Goal: Task Accomplishment & Management: Use online tool/utility

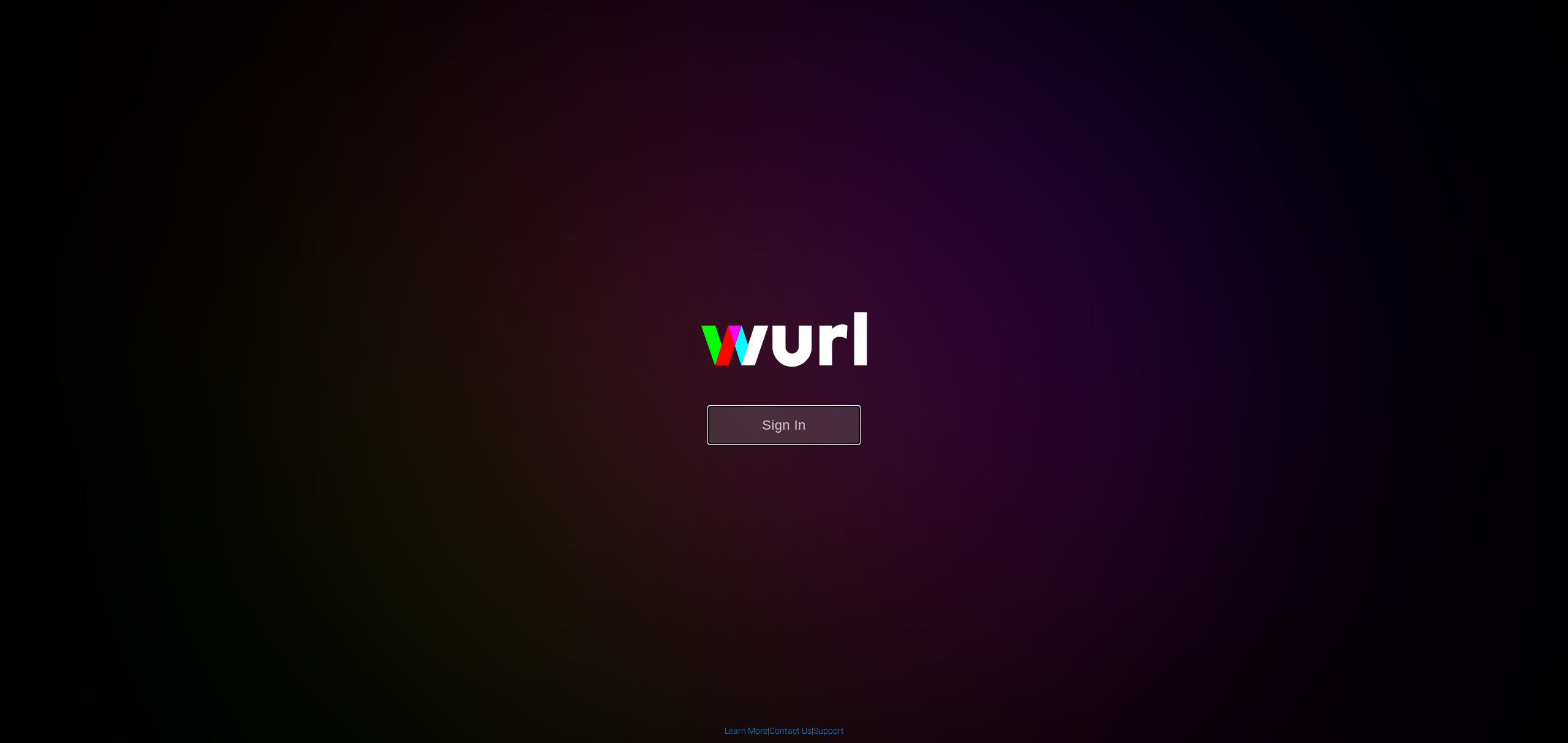
click at [848, 427] on button "Sign In" at bounding box center [783, 425] width 153 height 40
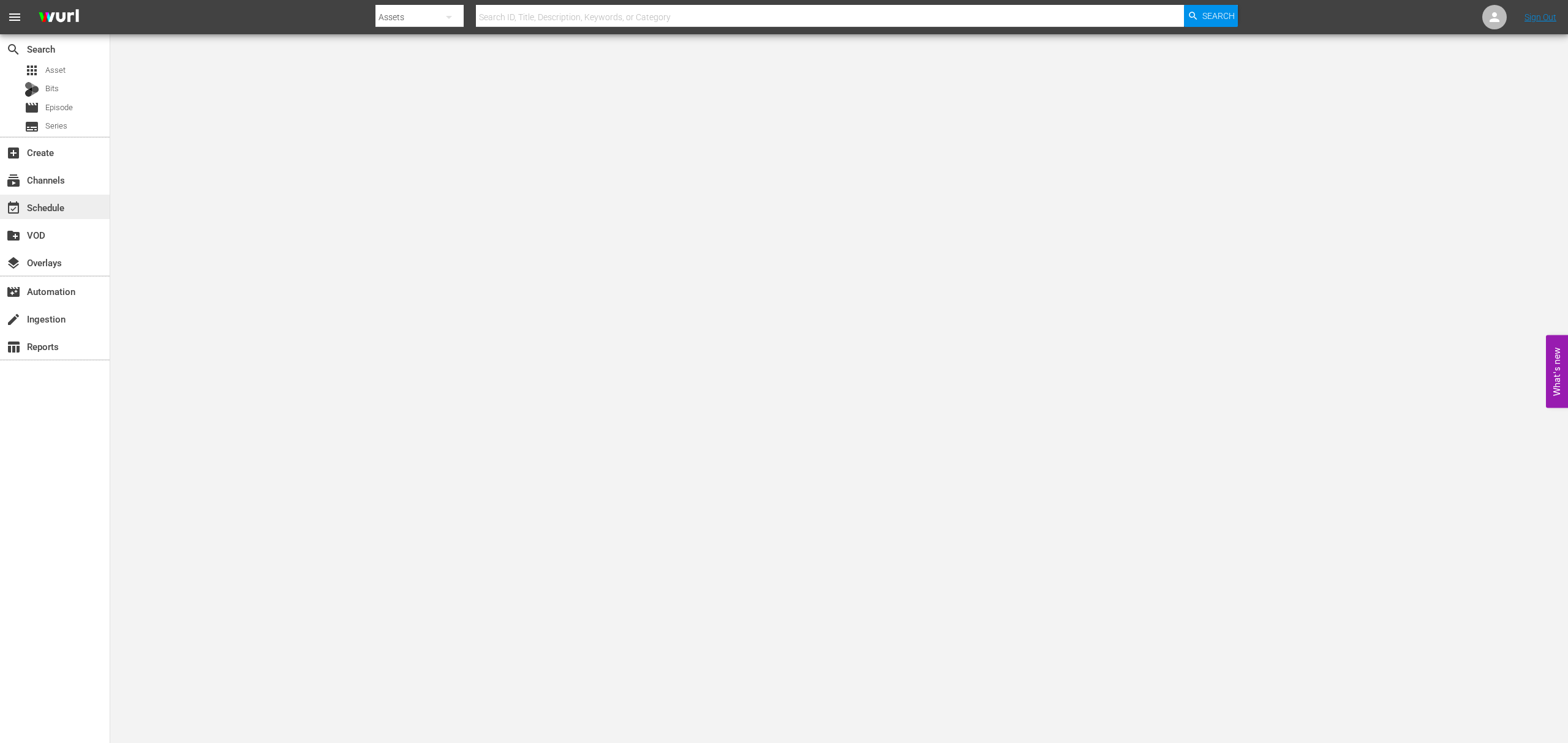
click at [59, 195] on div "event_available Schedule" at bounding box center [55, 207] width 110 height 24
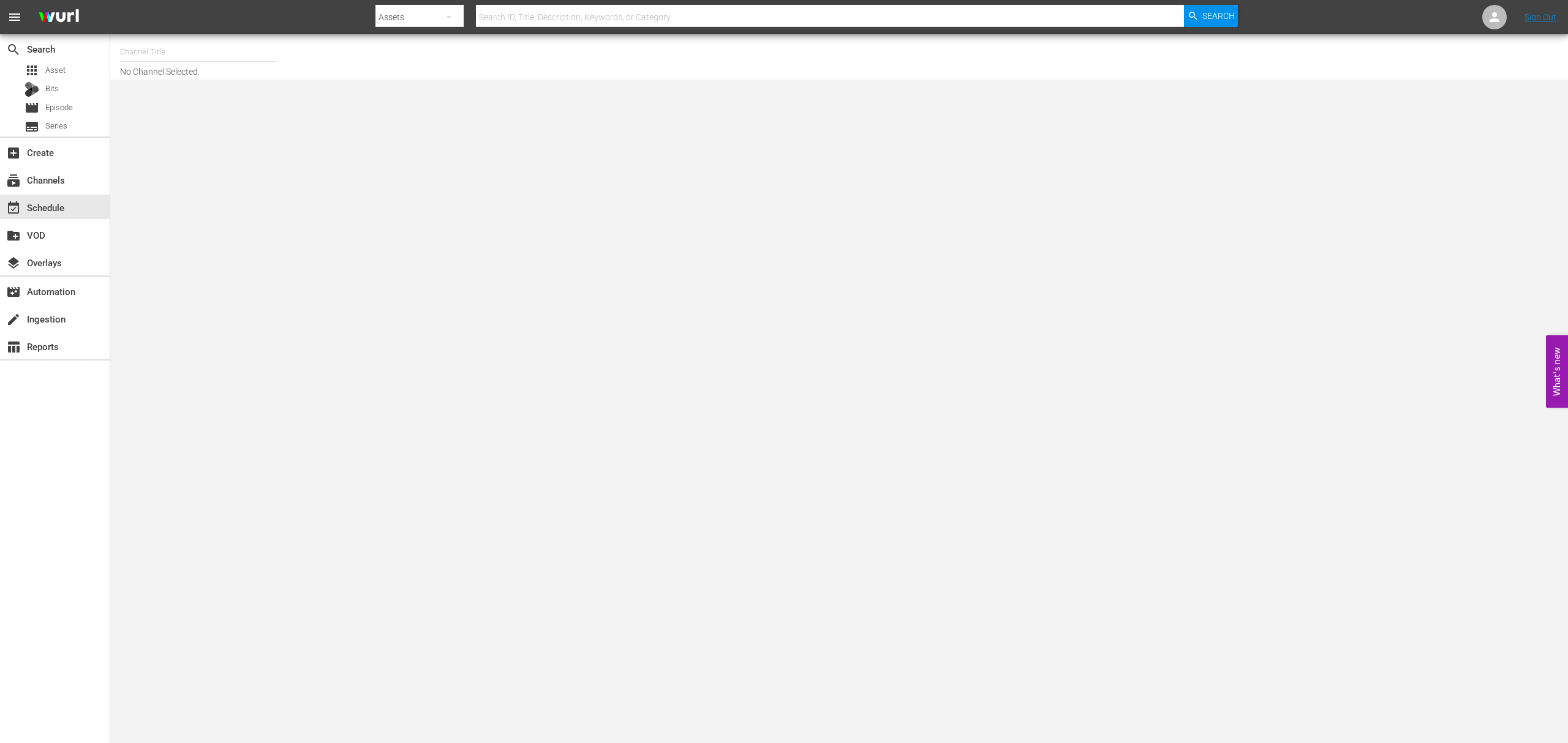
click at [241, 47] on input "text" at bounding box center [198, 52] width 157 height 29
click at [199, 91] on div "DEFA TV (1609 - wdrmediagroup_defatv_1)" at bounding box center [288, 86] width 317 height 29
type input "DEFA TV (1609 - wdrmediagroup_defatv_1)"
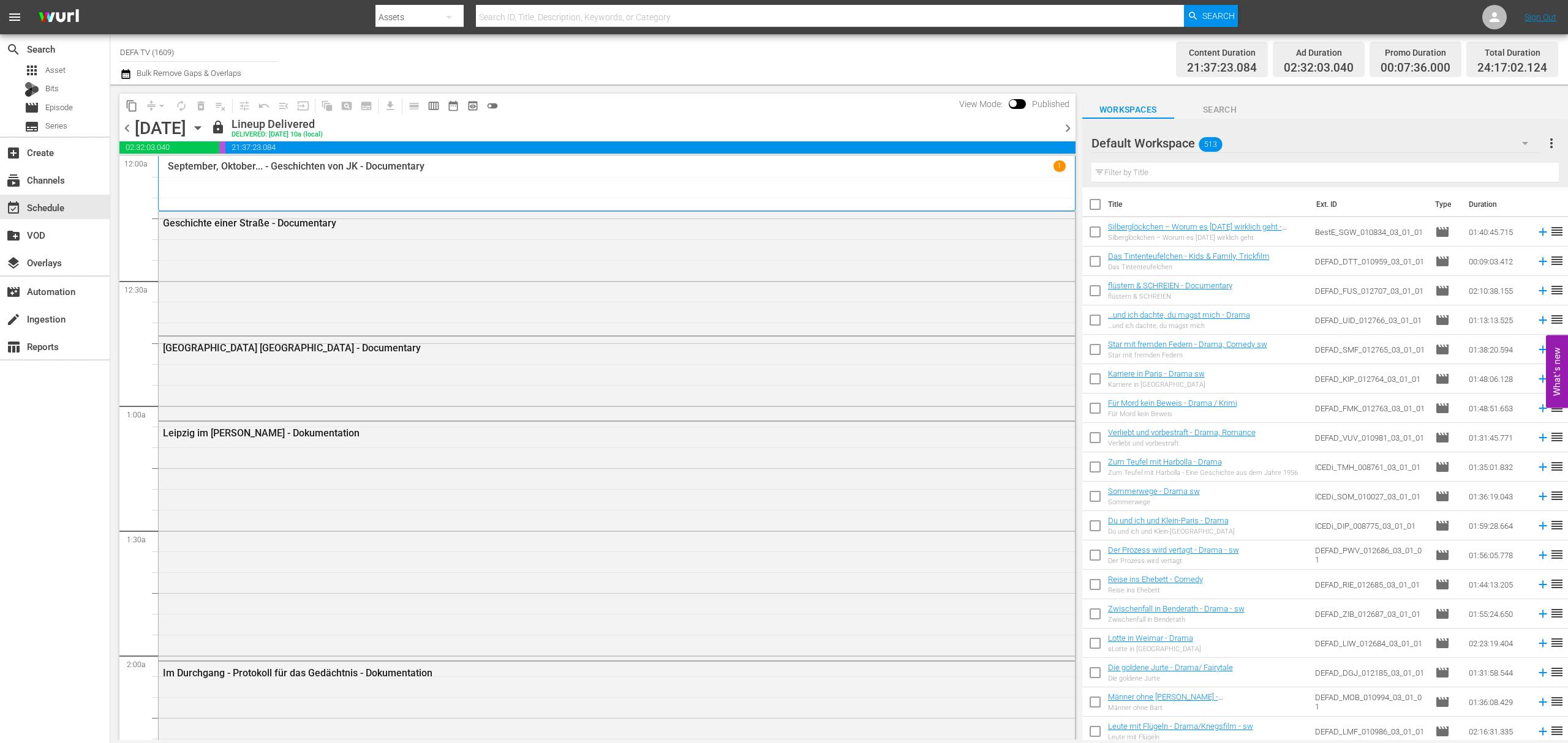
click at [204, 124] on icon "button" at bounding box center [198, 127] width 14 height 14
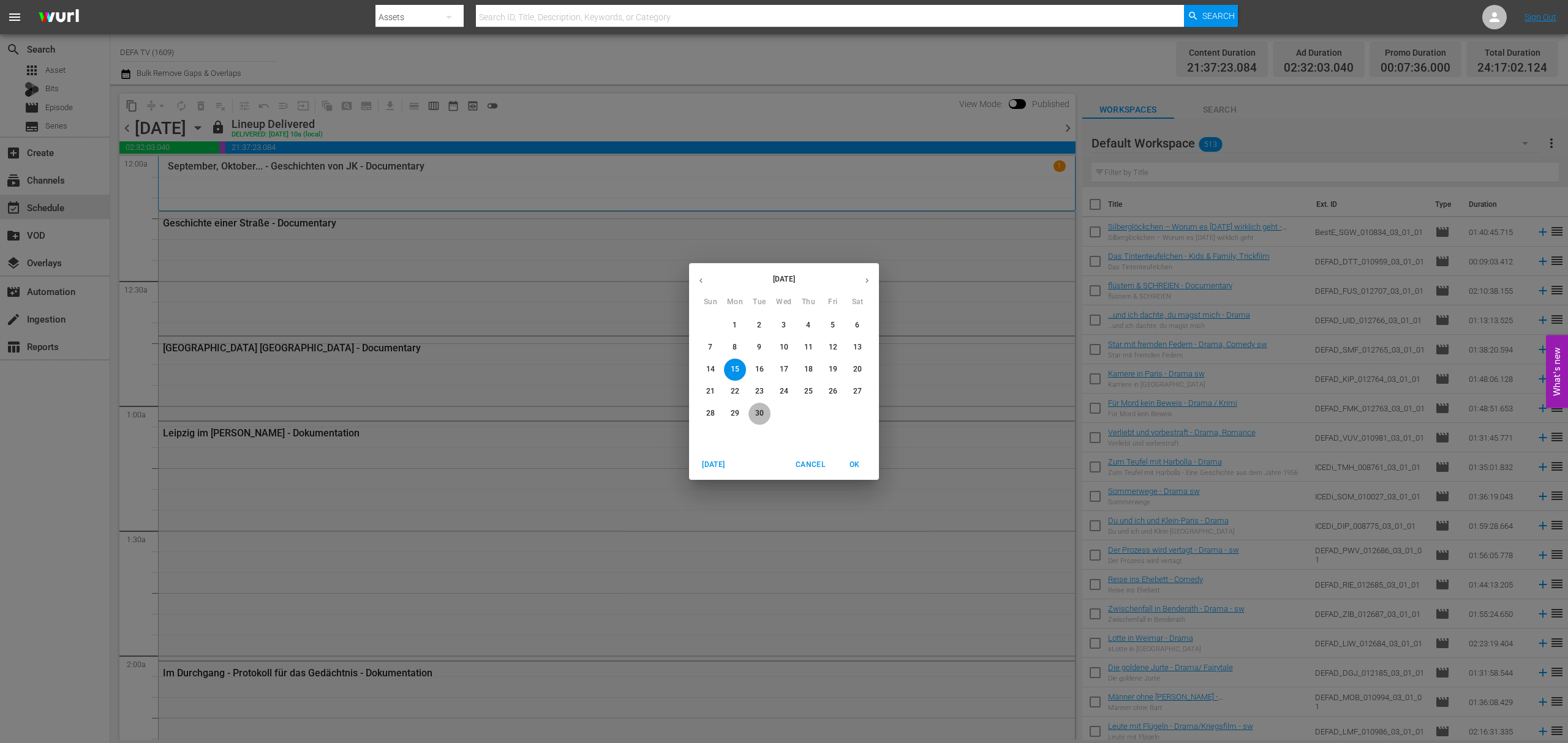
click at [753, 417] on span "30" at bounding box center [759, 413] width 22 height 11
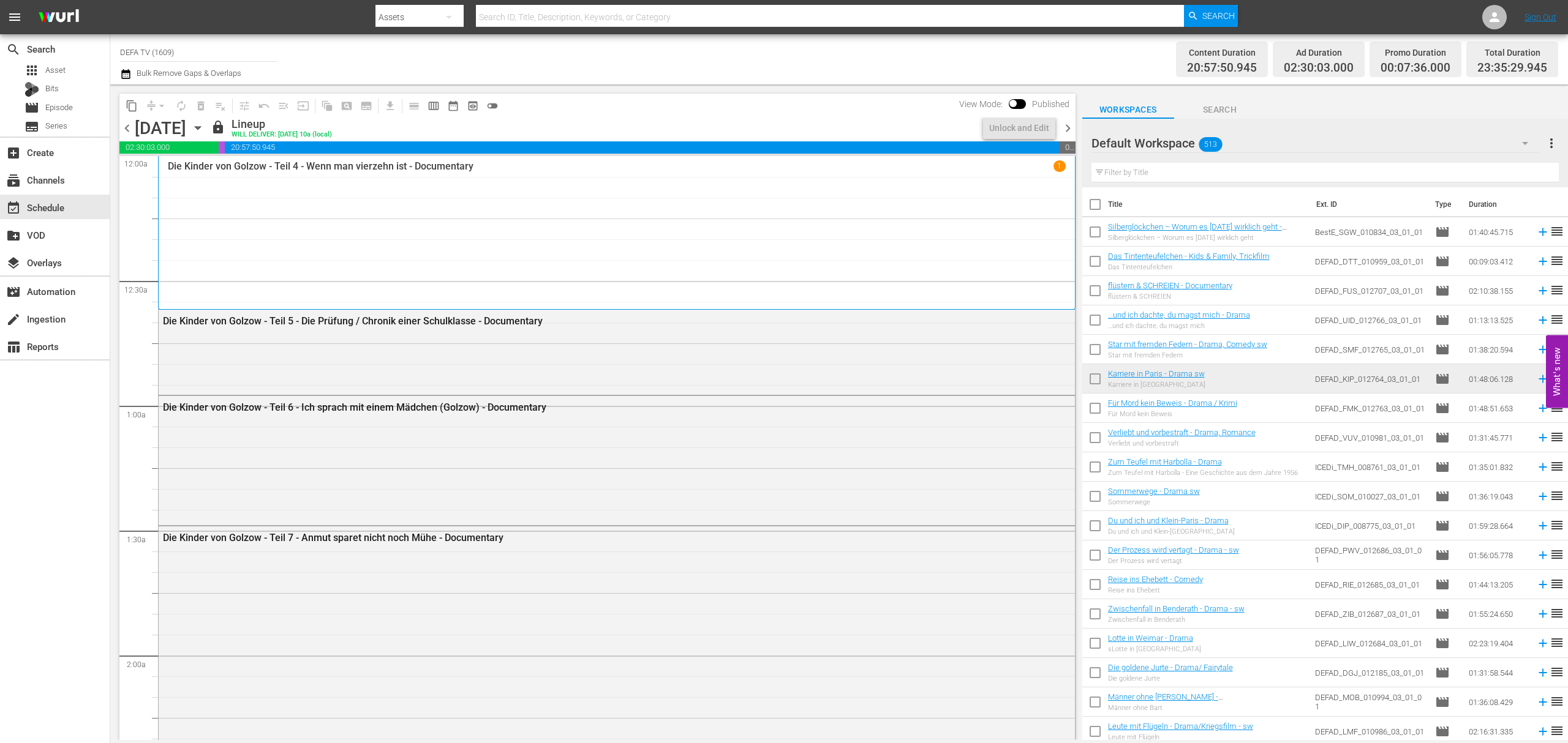
click at [1071, 128] on span "chevron_right" at bounding box center [1068, 129] width 16 height 16
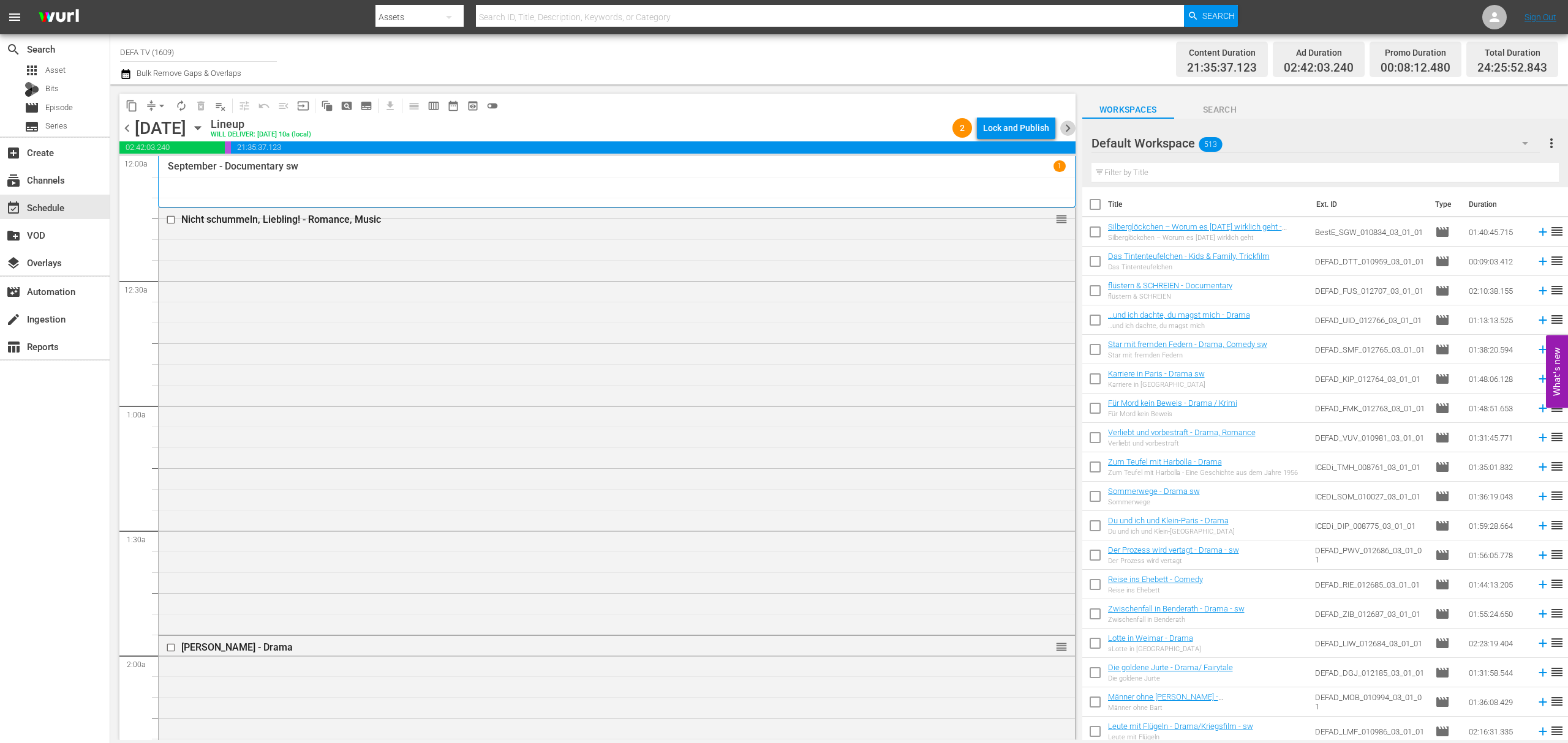
click at [1063, 134] on span "chevron_right" at bounding box center [1068, 129] width 16 height 16
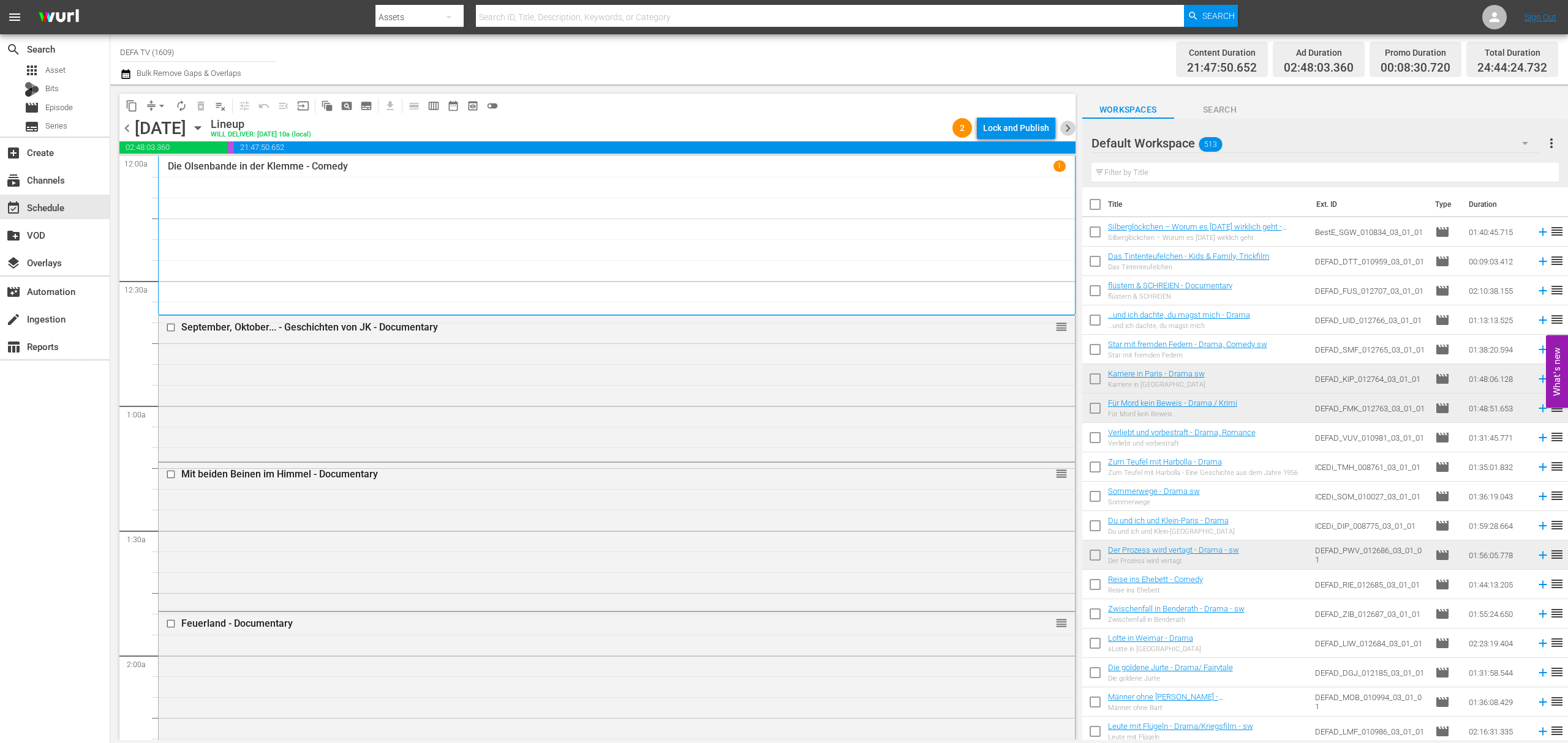
click at [1062, 127] on span "chevron_right" at bounding box center [1068, 129] width 16 height 16
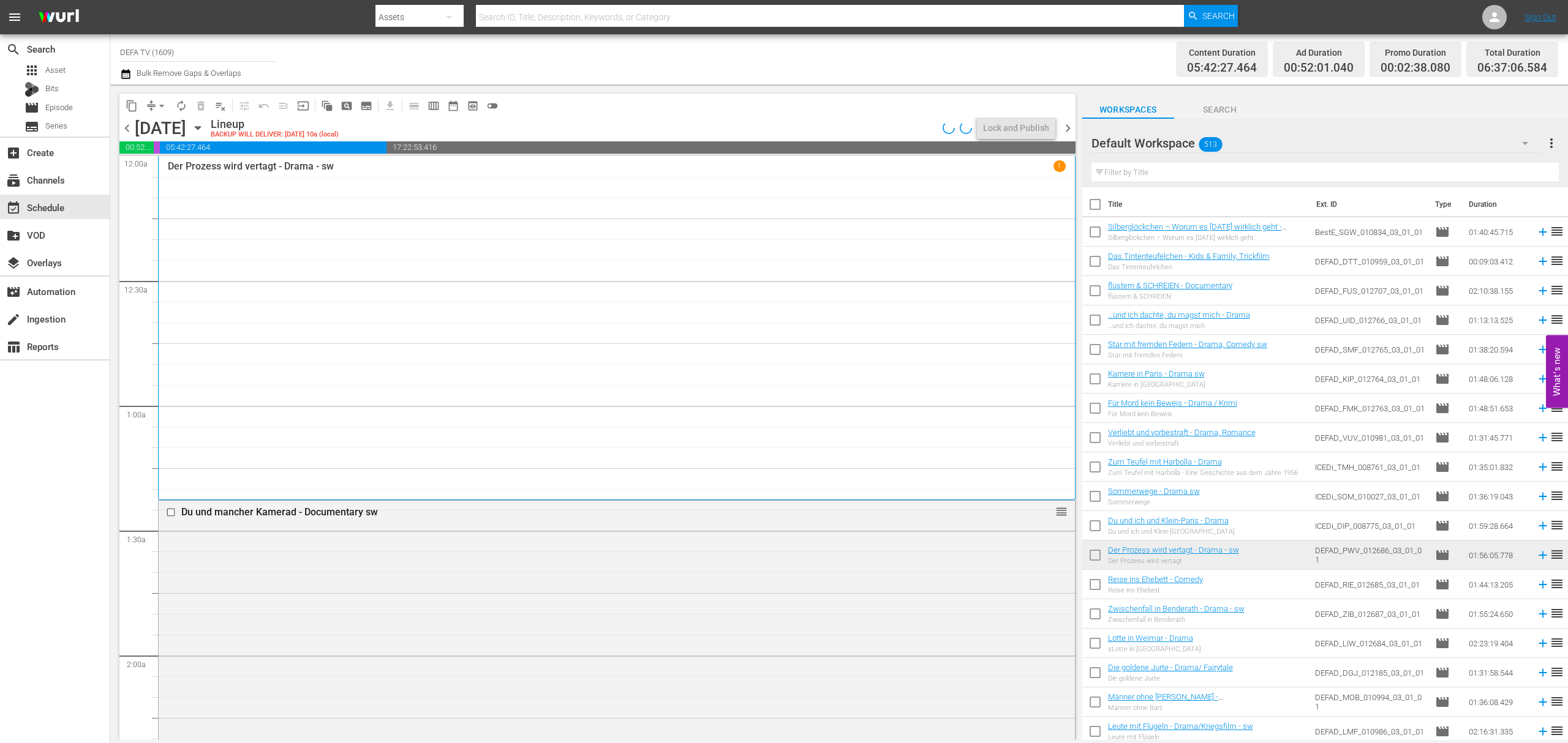
click at [1069, 126] on span "chevron_right" at bounding box center [1068, 129] width 16 height 16
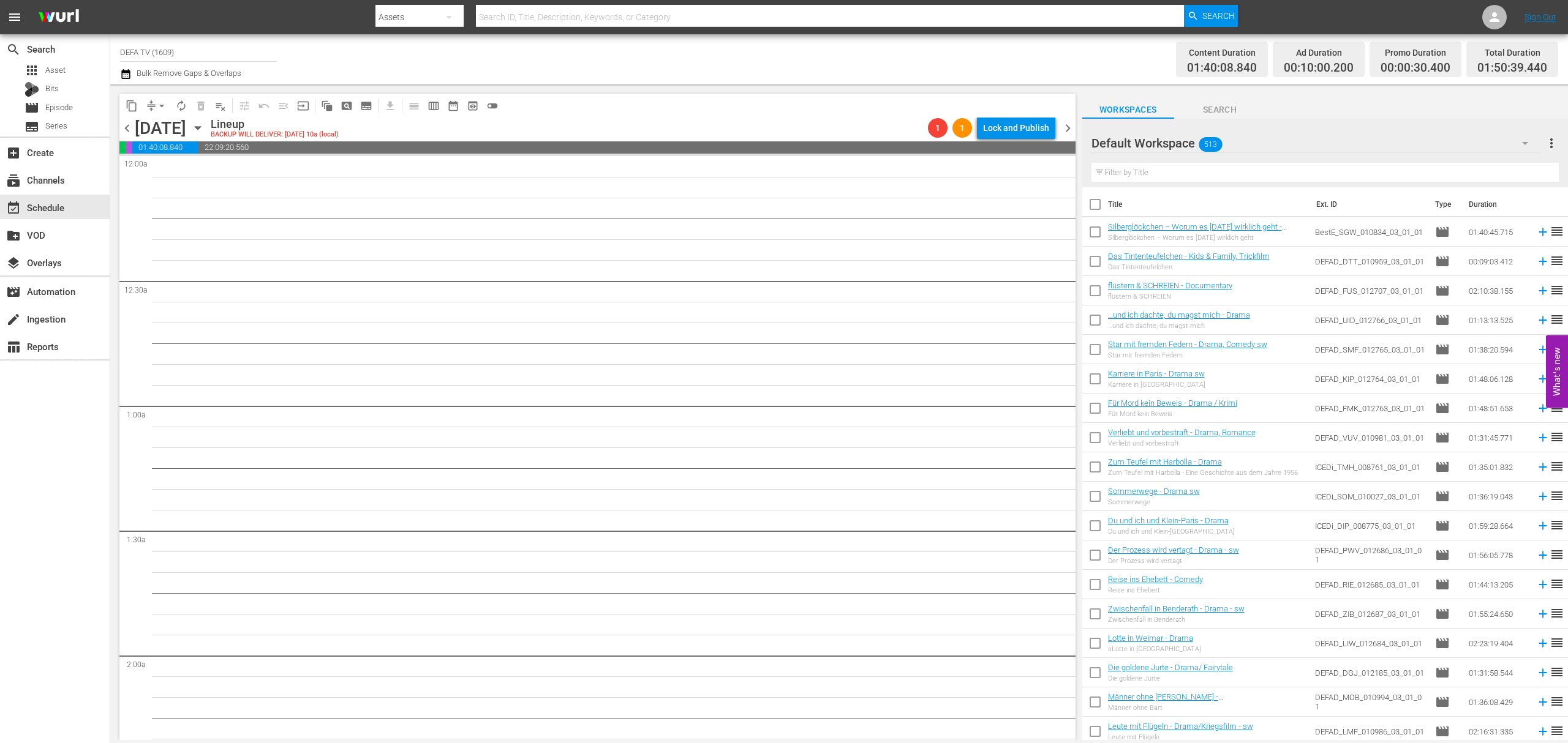
click at [118, 135] on div "content_copy compress arrow_drop_down autorenew_outlined delete_forever_outline…" at bounding box center [594, 412] width 968 height 656
click at [123, 128] on span "chevron_left" at bounding box center [127, 129] width 16 height 16
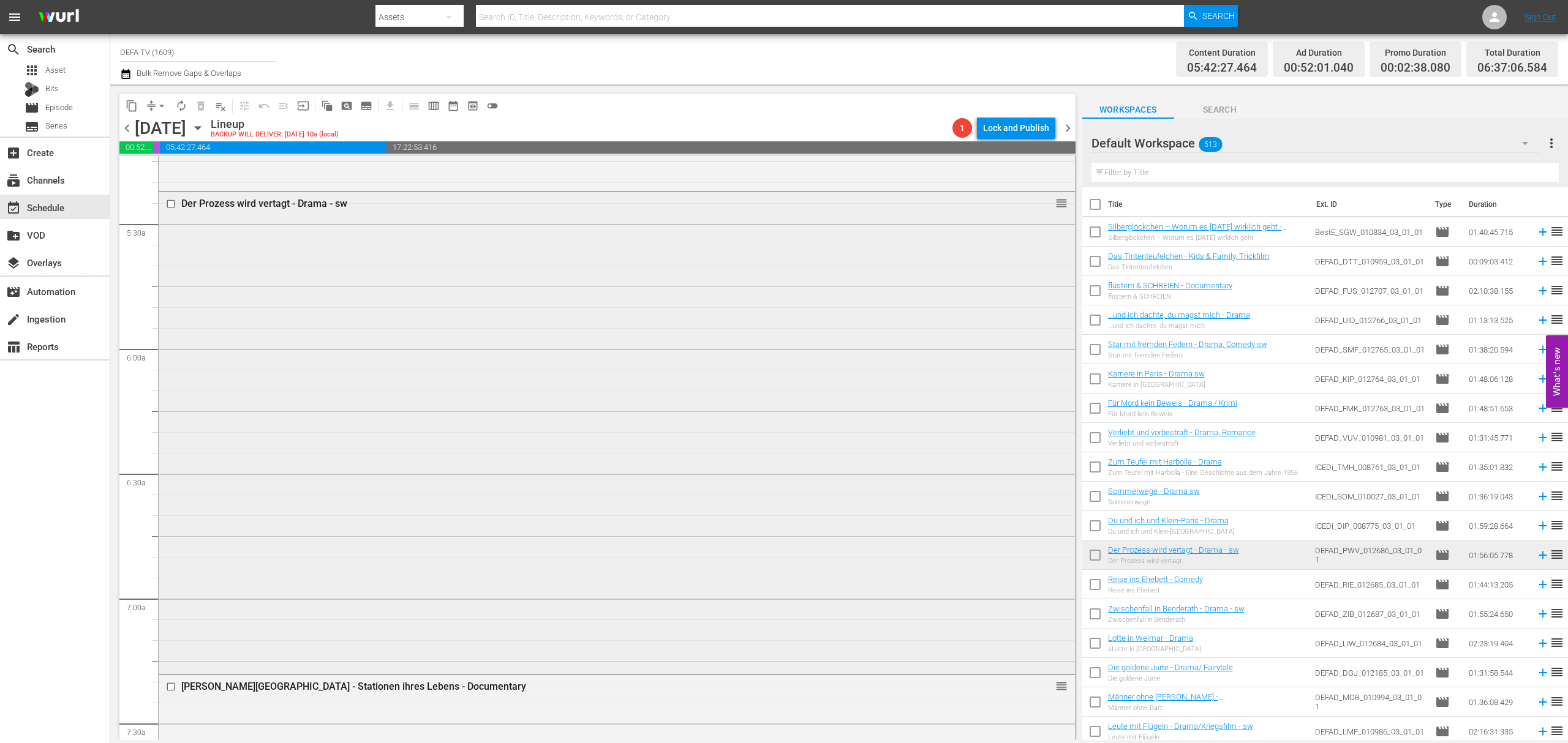
scroll to position [1795, 0]
